Goal: Find specific page/section: Find specific page/section

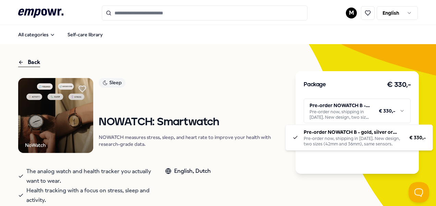
click at [395, 110] on html ".empowr-logo_svg__cls-1{fill:#03032f} M English All categories Self-care librar…" at bounding box center [218, 103] width 436 height 206
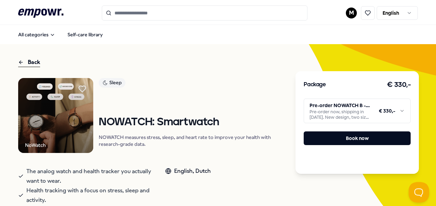
click at [272, 101] on html ".empowr-logo_svg__cls-1{fill:#03032f} M English All categories Self-care librar…" at bounding box center [218, 103] width 436 height 206
click at [30, 62] on div "Back" at bounding box center [29, 62] width 22 height 9
click at [35, 61] on div "Back" at bounding box center [29, 62] width 22 height 9
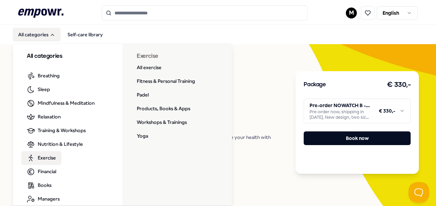
click at [47, 157] on span "Exercise" at bounding box center [47, 158] width 18 height 8
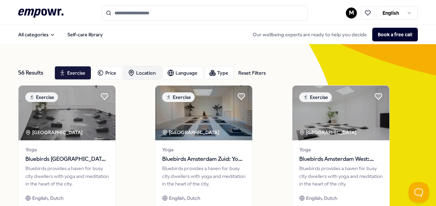
click at [141, 73] on div "Location" at bounding box center [142, 73] width 38 height 14
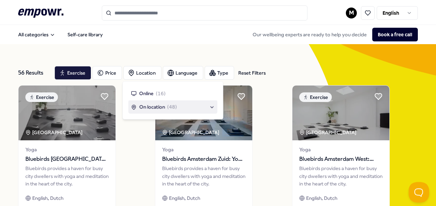
click at [164, 105] on span "On location" at bounding box center [152, 107] width 26 height 8
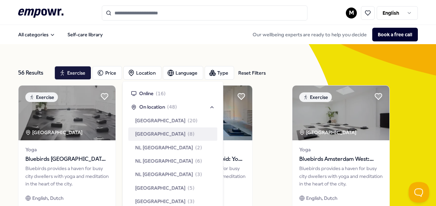
click at [166, 138] on span "[GEOGRAPHIC_DATA]" at bounding box center [160, 134] width 50 height 8
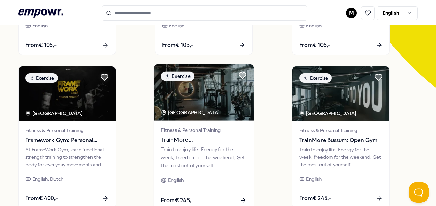
scroll to position [171, 0]
